Goal: Task Accomplishment & Management: Manage account settings

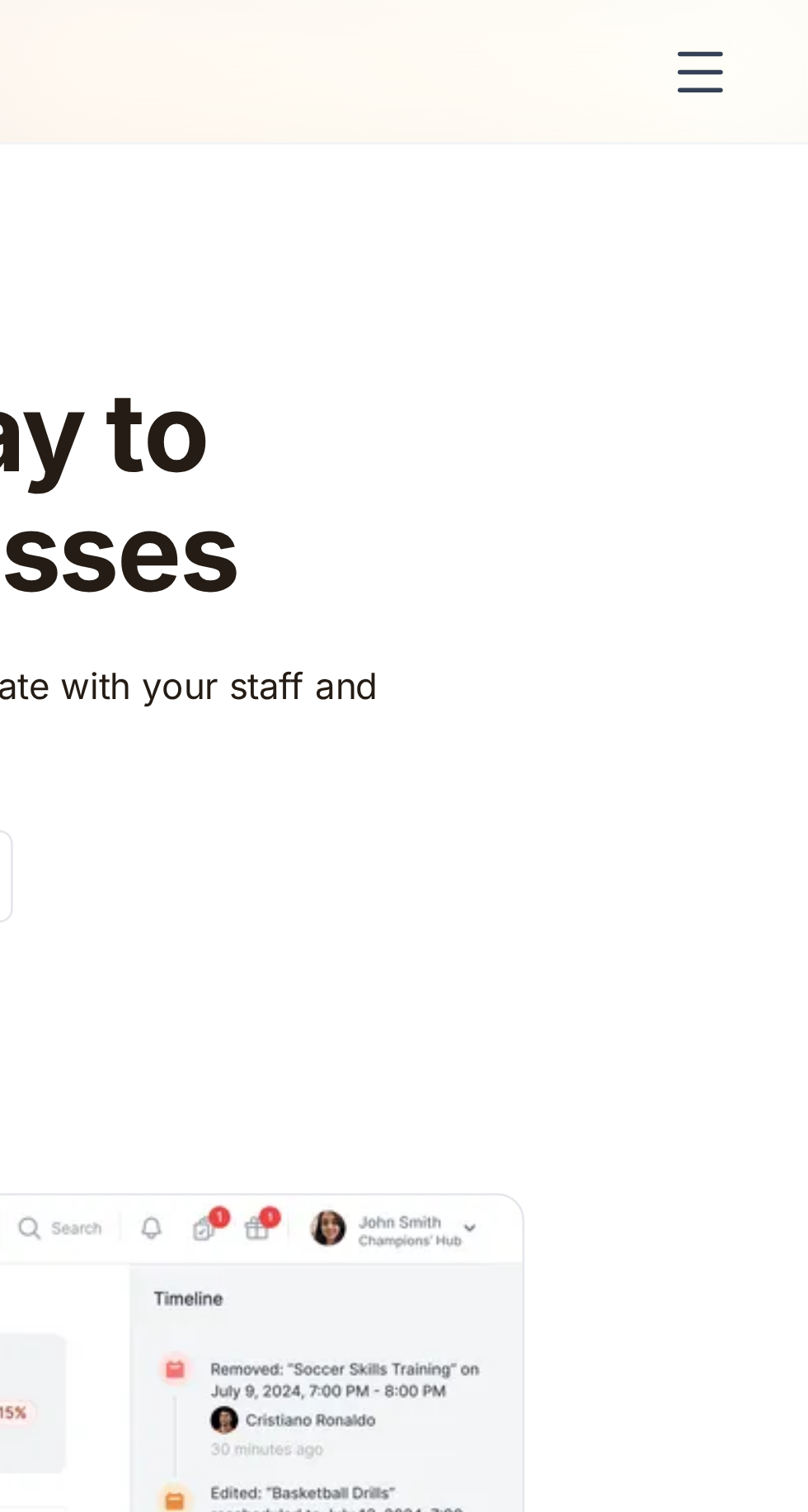
click at [760, 31] on div "menu" at bounding box center [769, 26] width 39 height 39
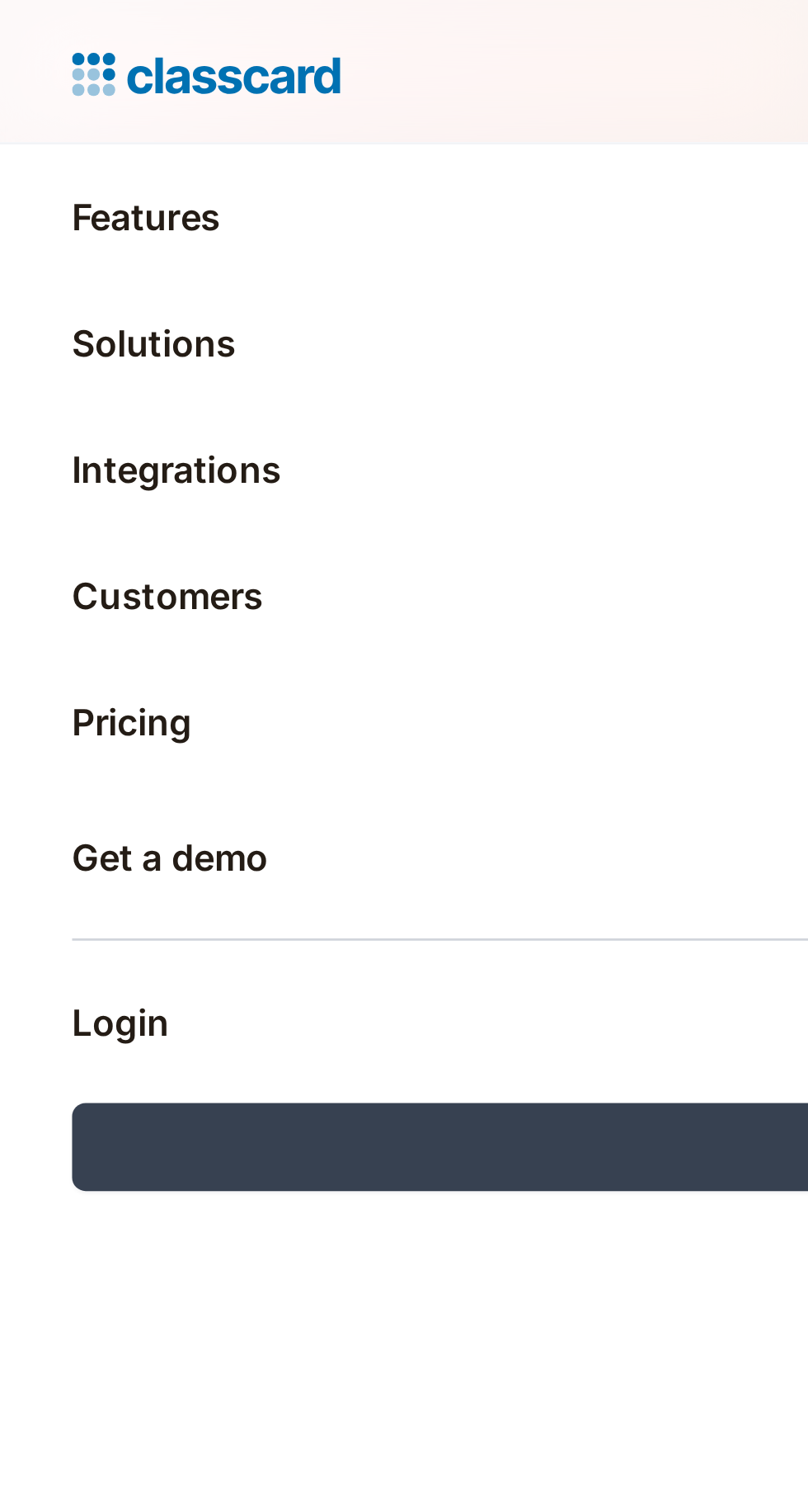
click at [56, 379] on link "Login" at bounding box center [404, 373] width 756 height 39
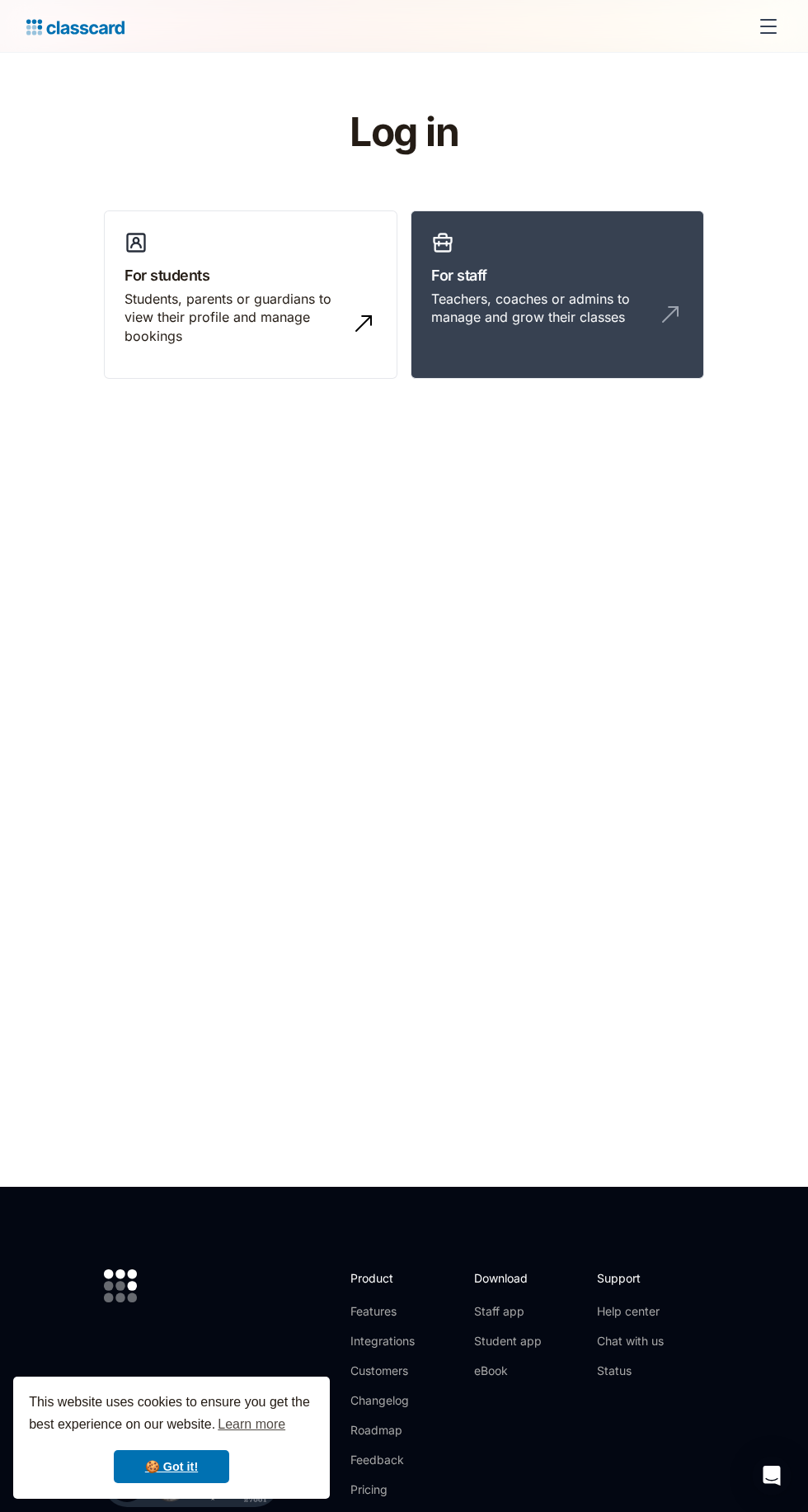
click at [637, 319] on div "Teachers, coaches or admins to manage and grow their classes" at bounding box center [541, 309] width 220 height 37
